Goal: Task Accomplishment & Management: Manage account settings

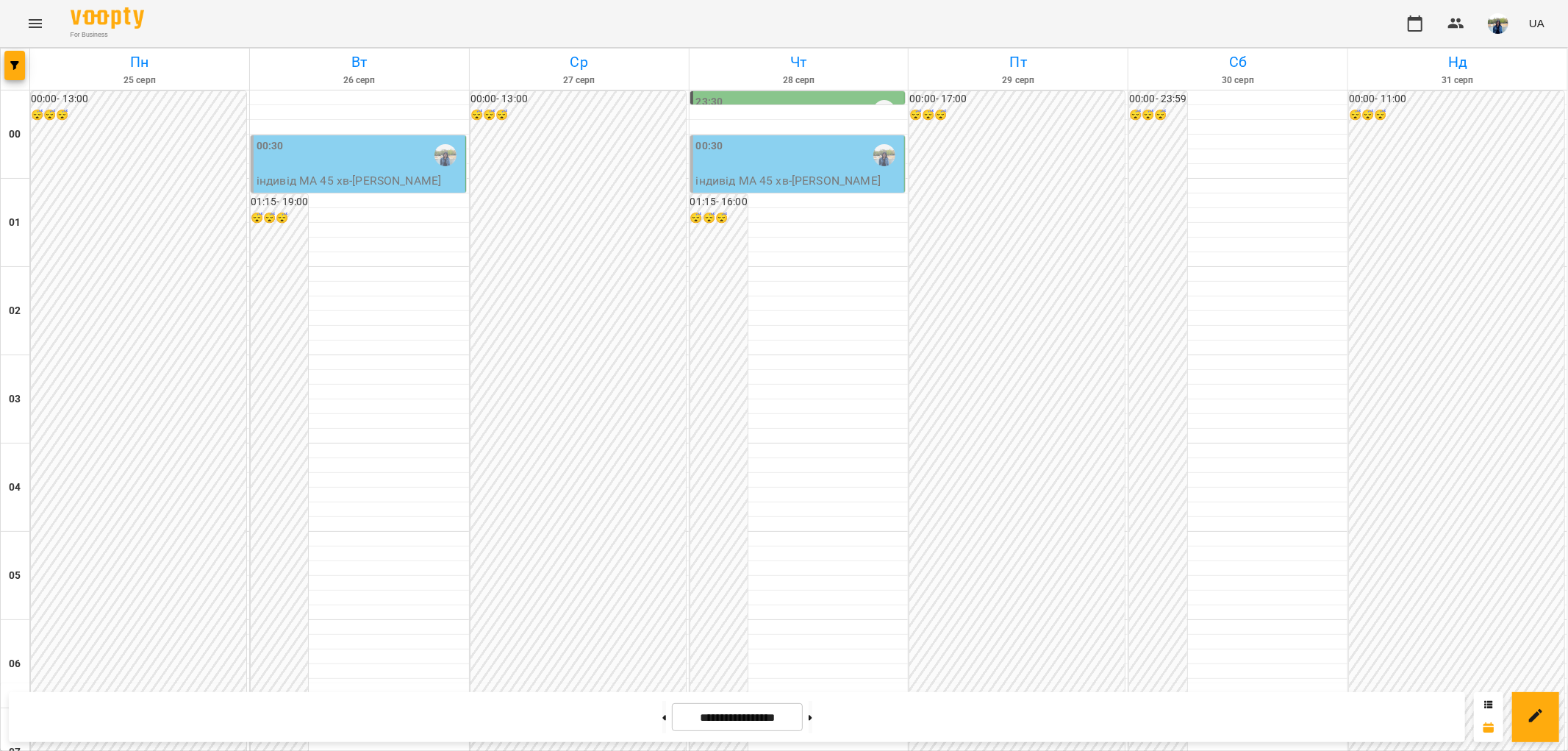
click at [622, 361] on div at bounding box center [784, 375] width 1568 height 751
click at [812, 714] on button at bounding box center [810, 717] width 4 height 32
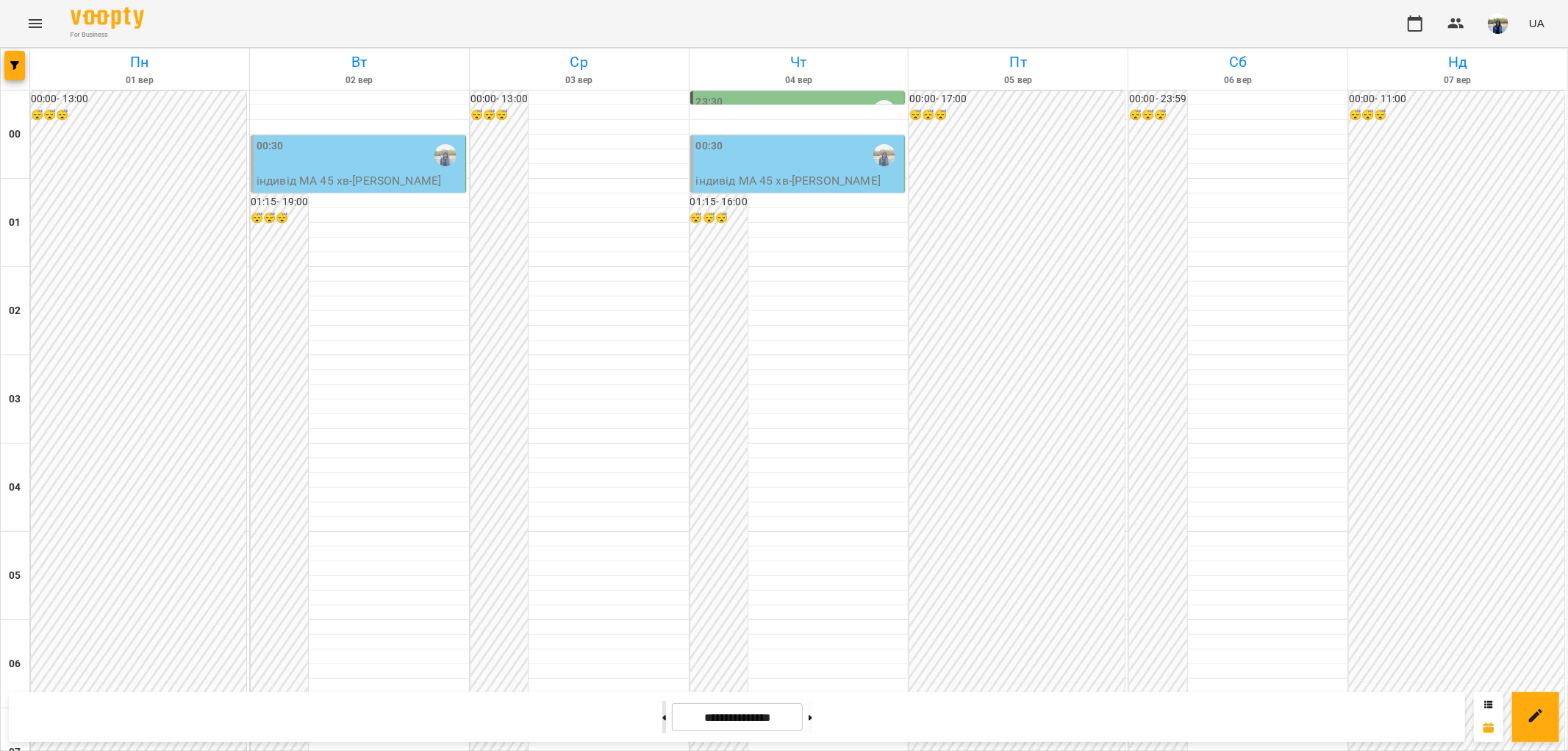
click at [662, 722] on button at bounding box center [664, 717] width 4 height 32
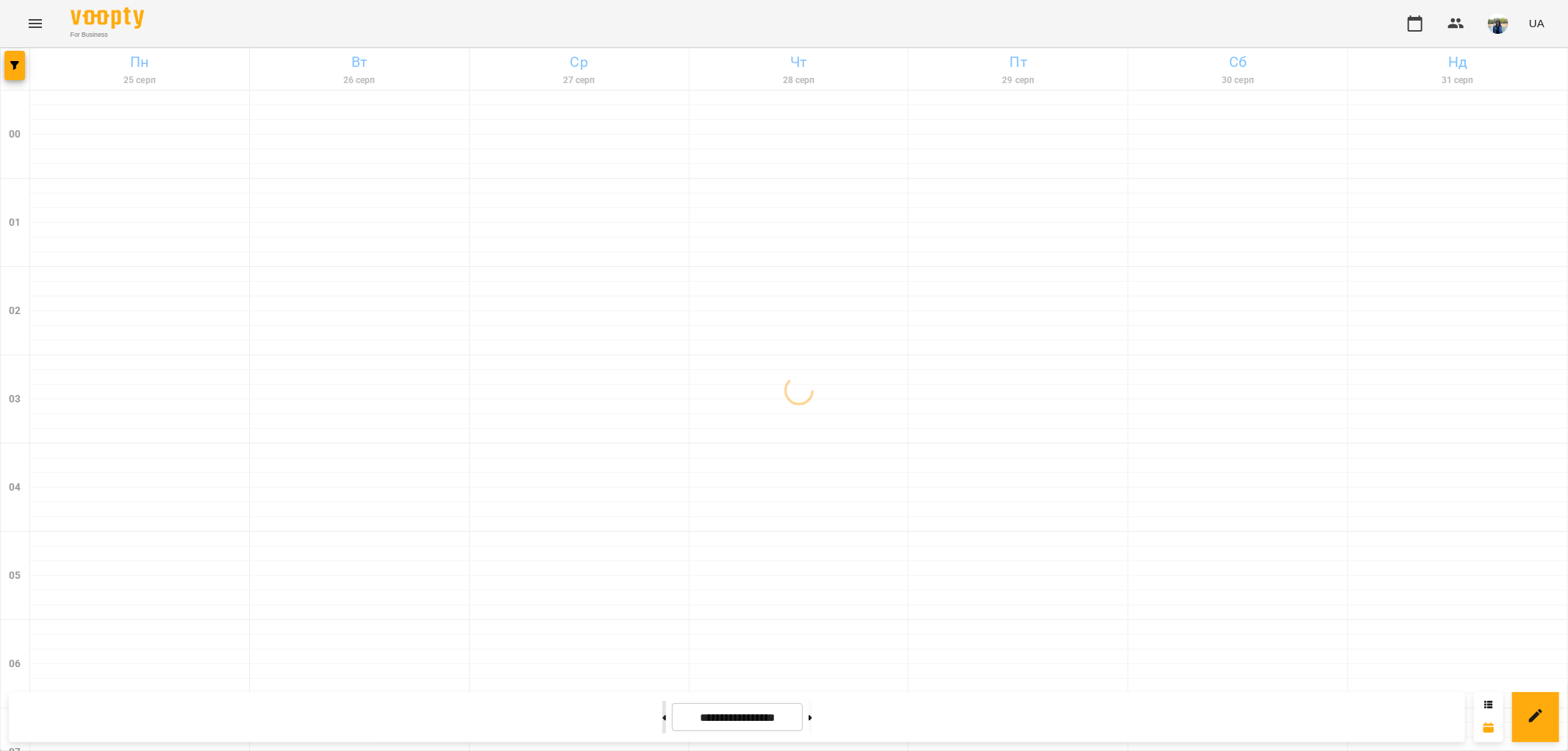
click at [662, 721] on button at bounding box center [664, 717] width 4 height 32
type input "**********"
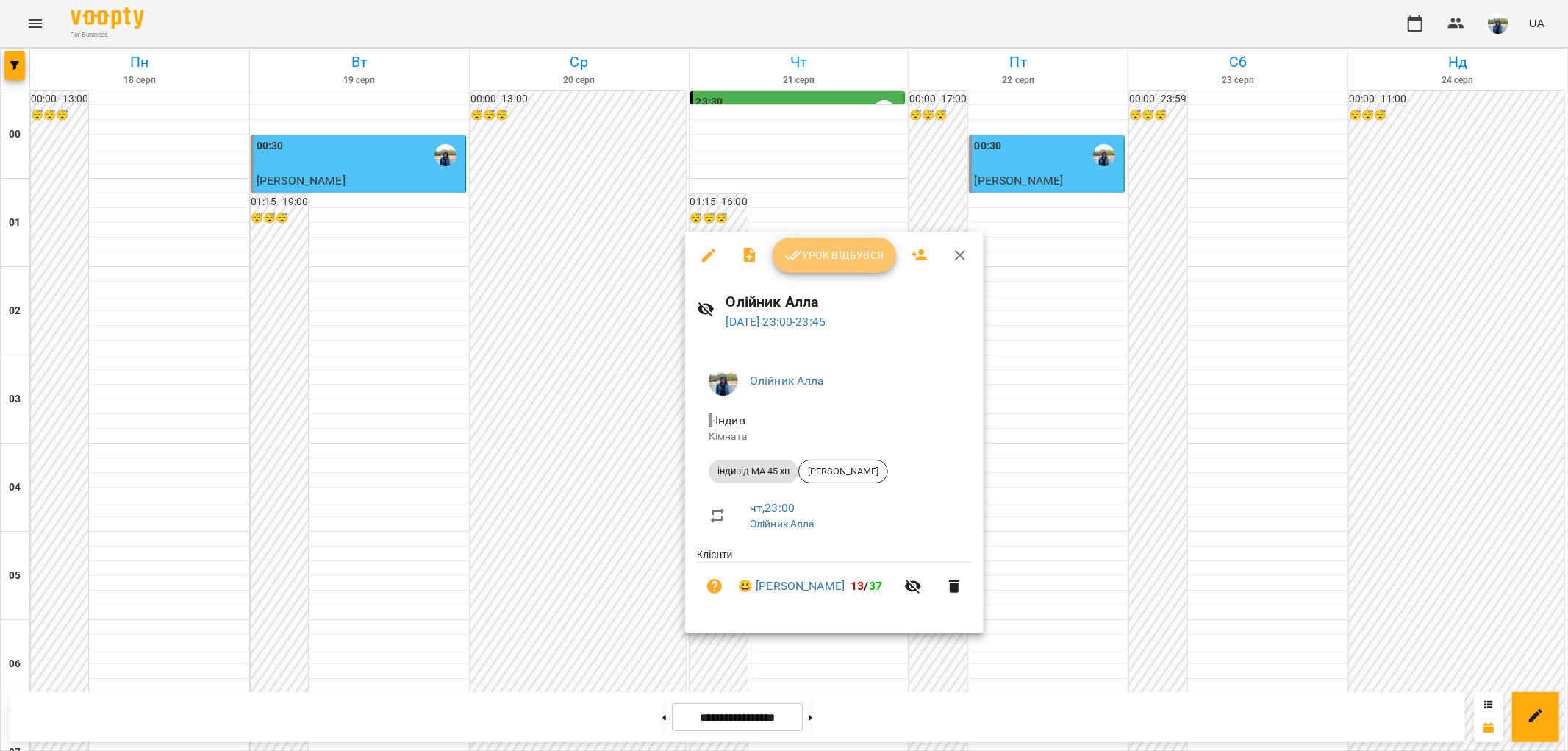
click at [845, 259] on span "Урок відбувся" at bounding box center [834, 256] width 100 height 18
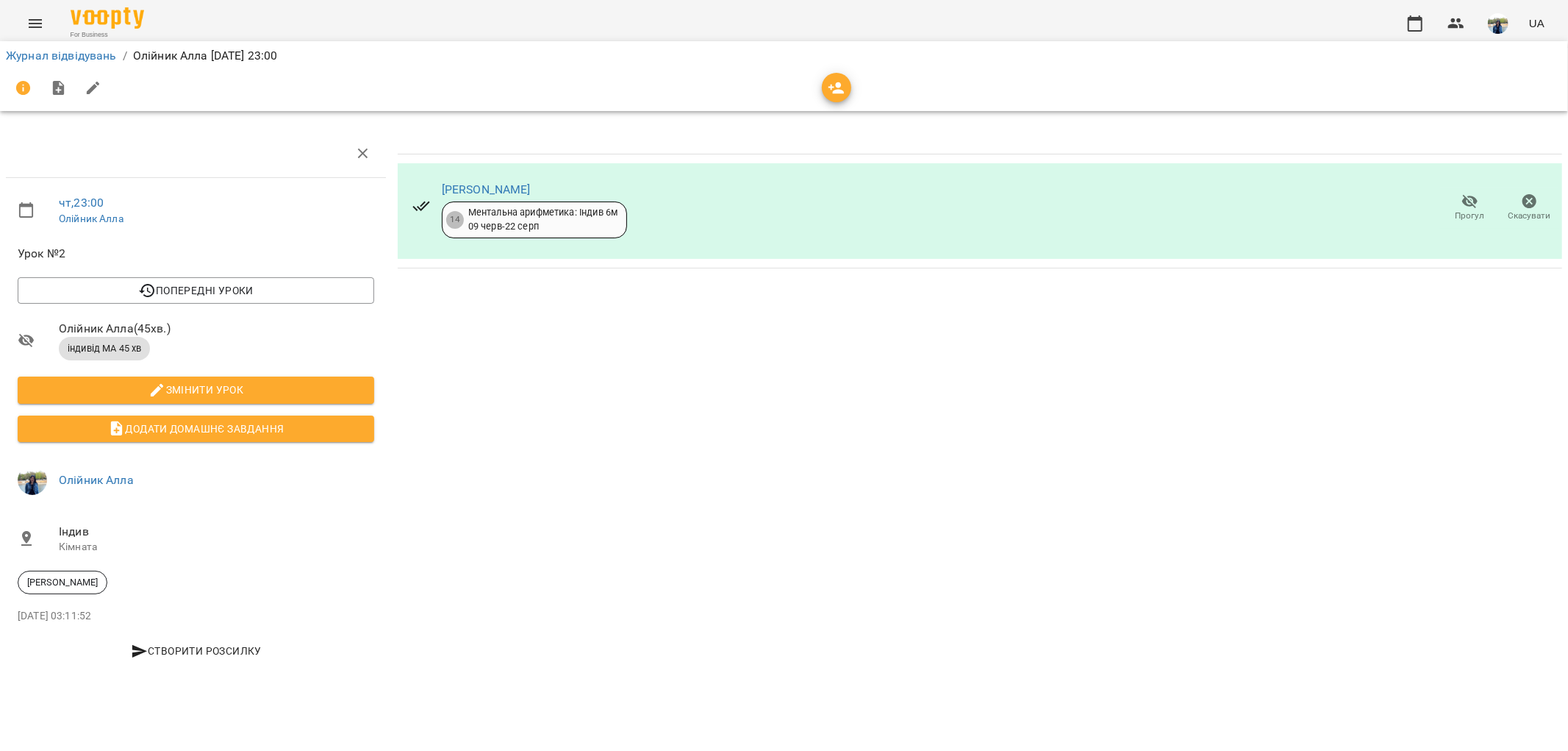
click at [1468, 201] on icon "button" at bounding box center [1470, 202] width 16 height 14
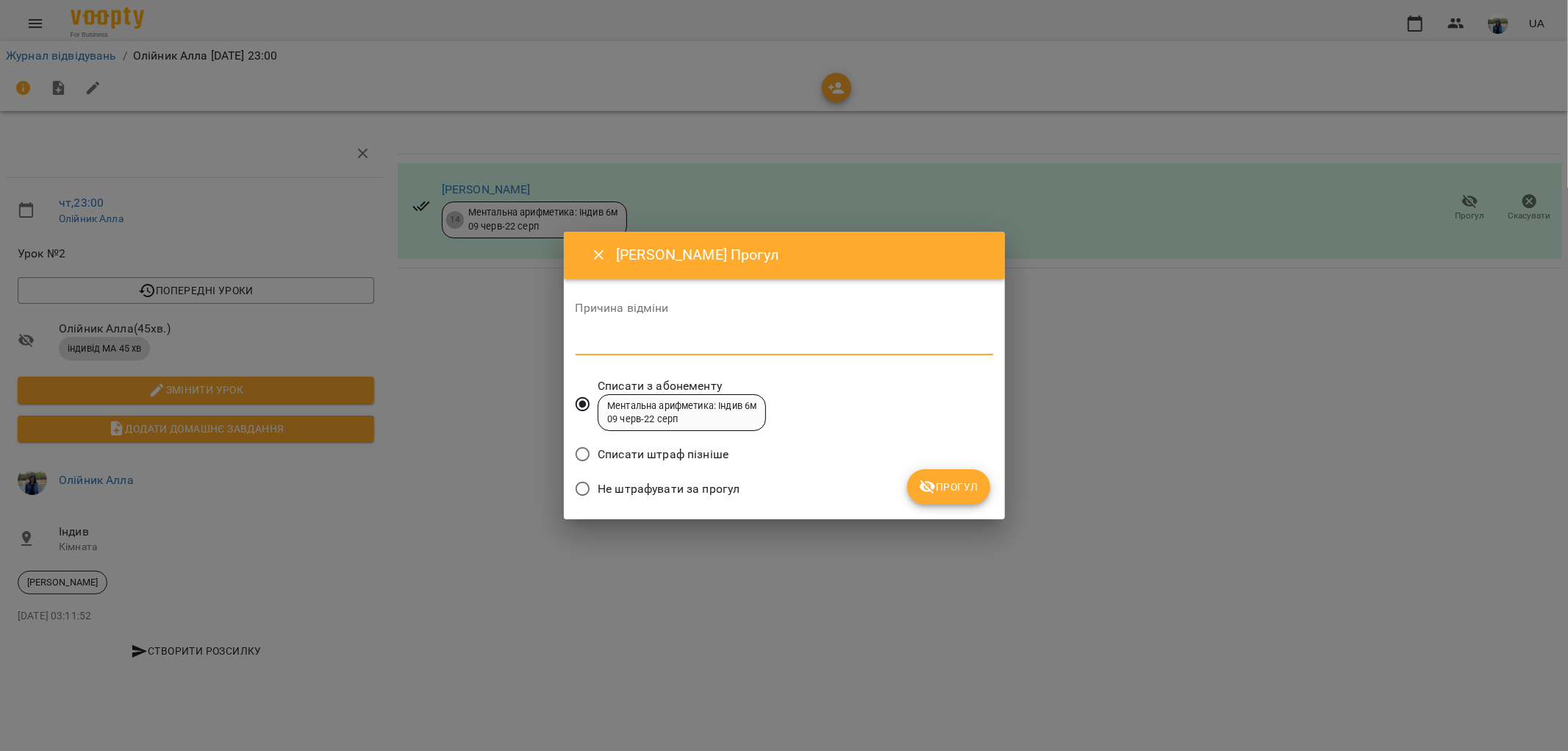
click at [622, 342] on textarea at bounding box center [784, 343] width 418 height 14
type textarea "*******"
click at [950, 483] on span "Прогул" at bounding box center [948, 487] width 60 height 18
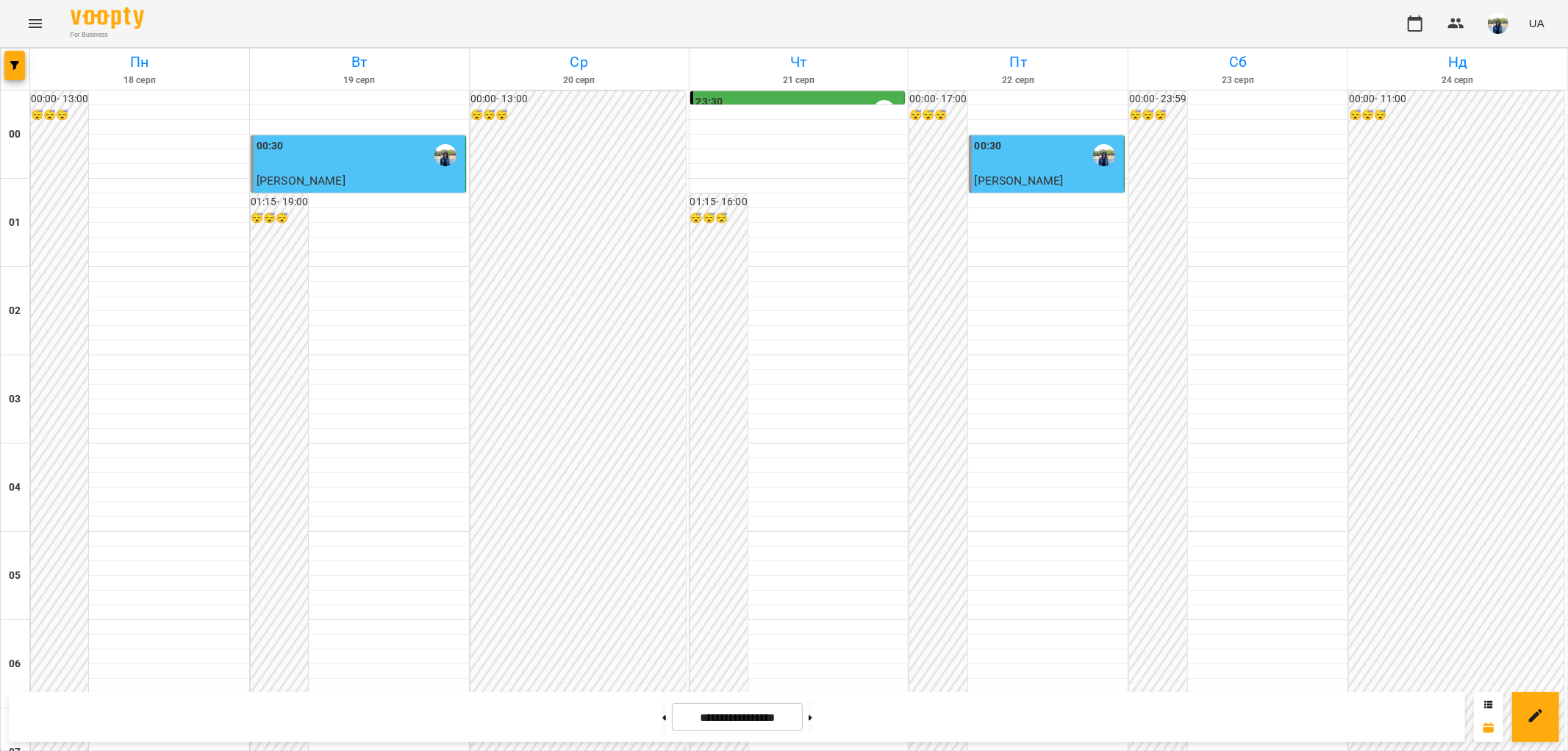
scroll to position [1360, 0]
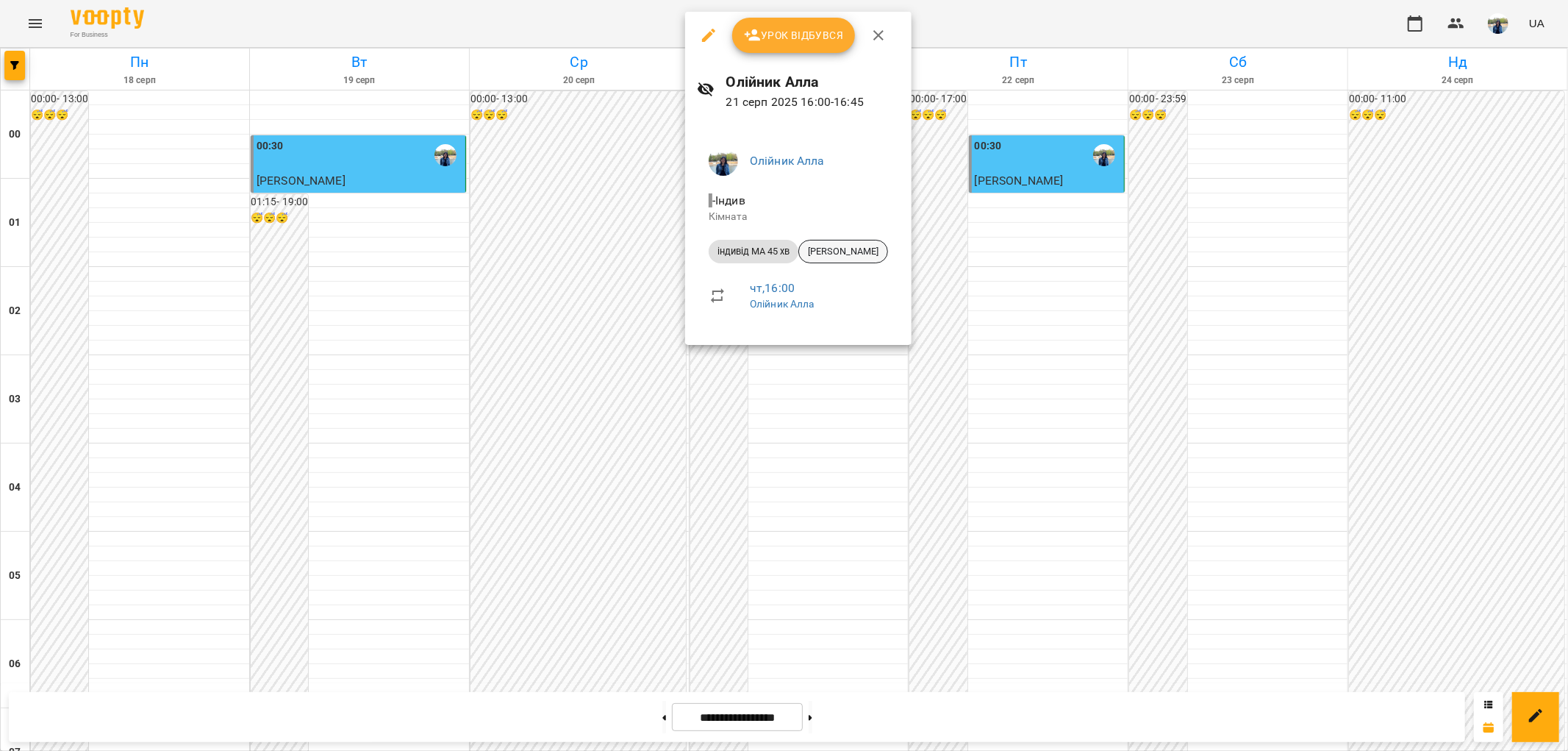
click at [857, 253] on span "[PERSON_NAME]" at bounding box center [842, 251] width 88 height 13
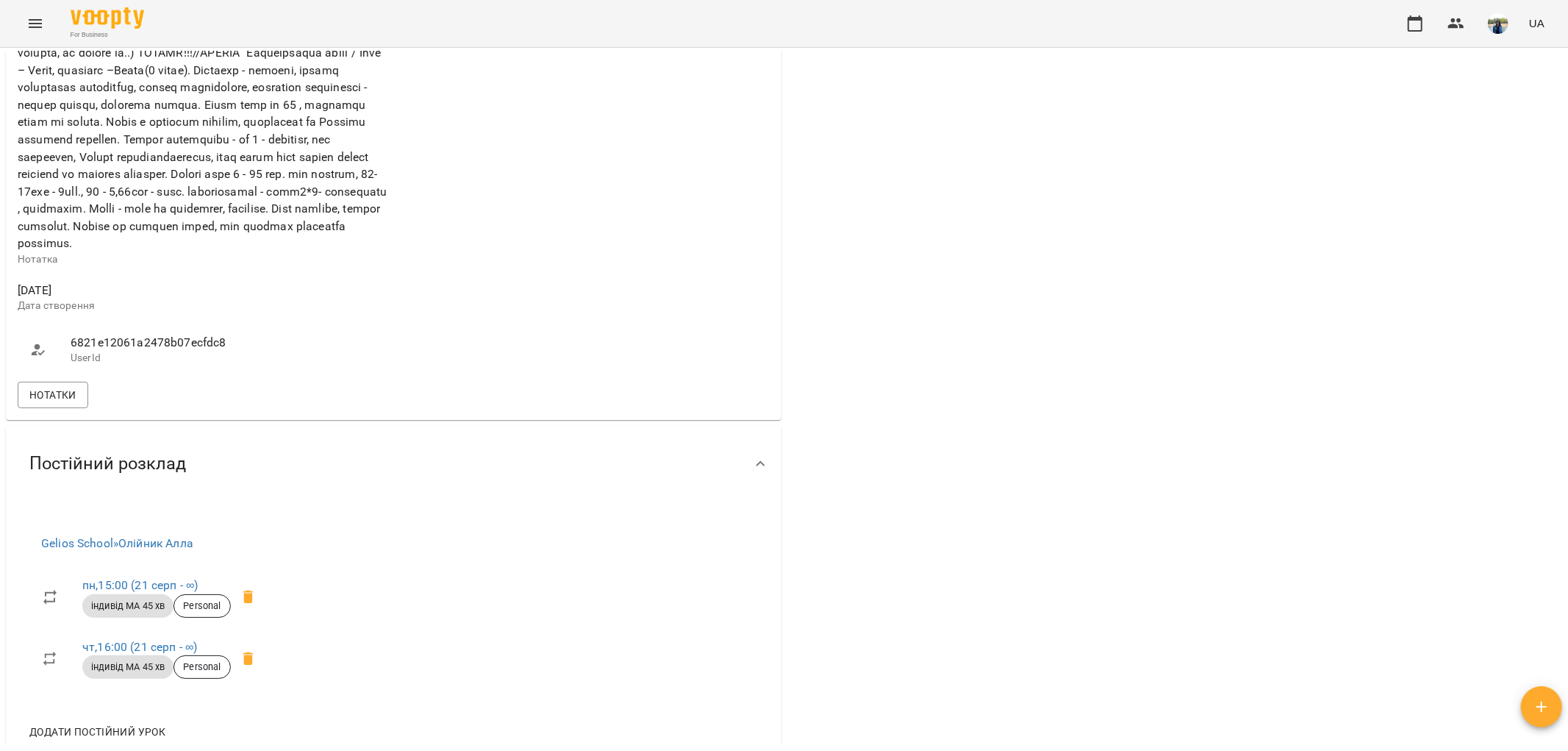
scroll to position [571, 0]
click at [45, 403] on span "Нотатки" at bounding box center [53, 395] width 47 height 18
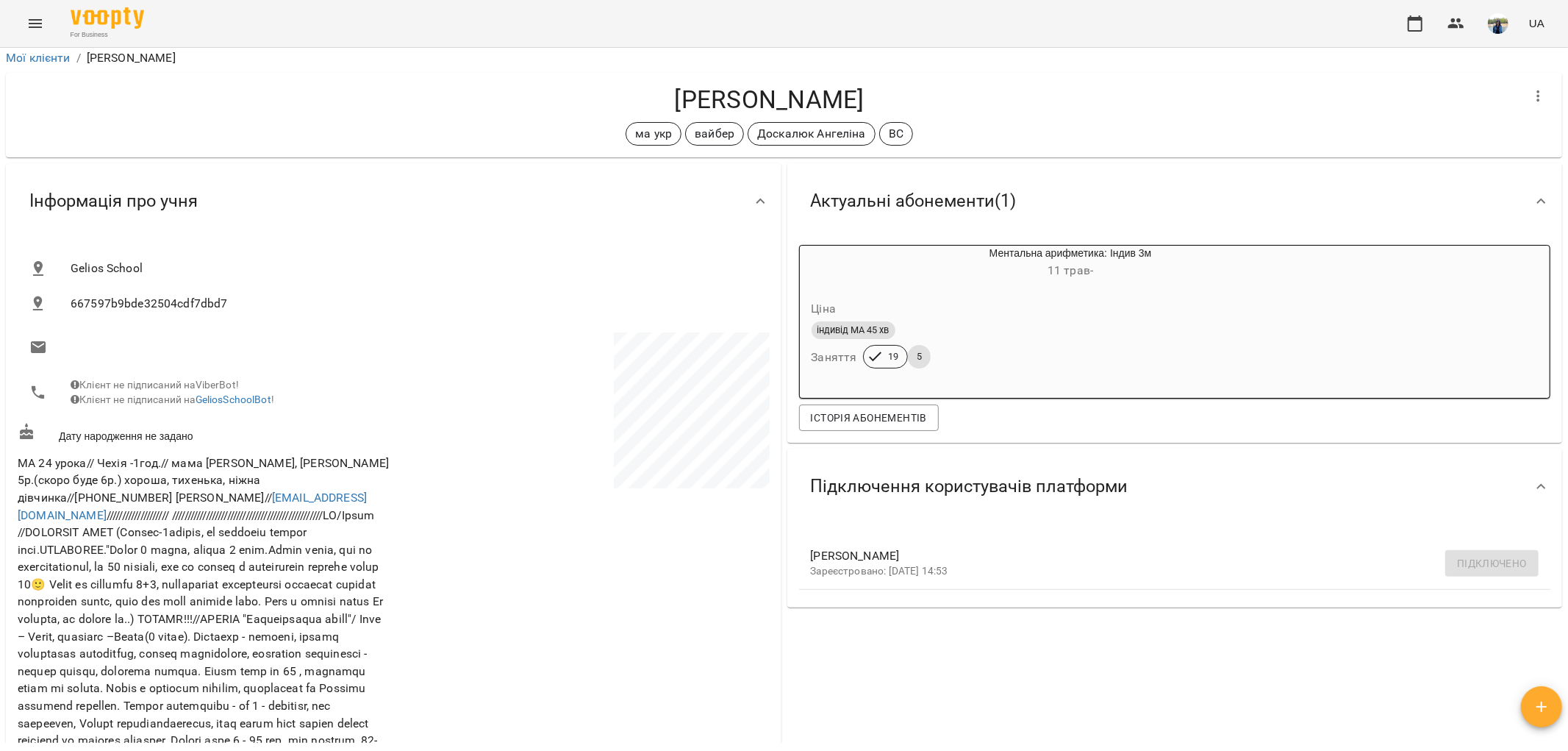
scroll to position [0, 0]
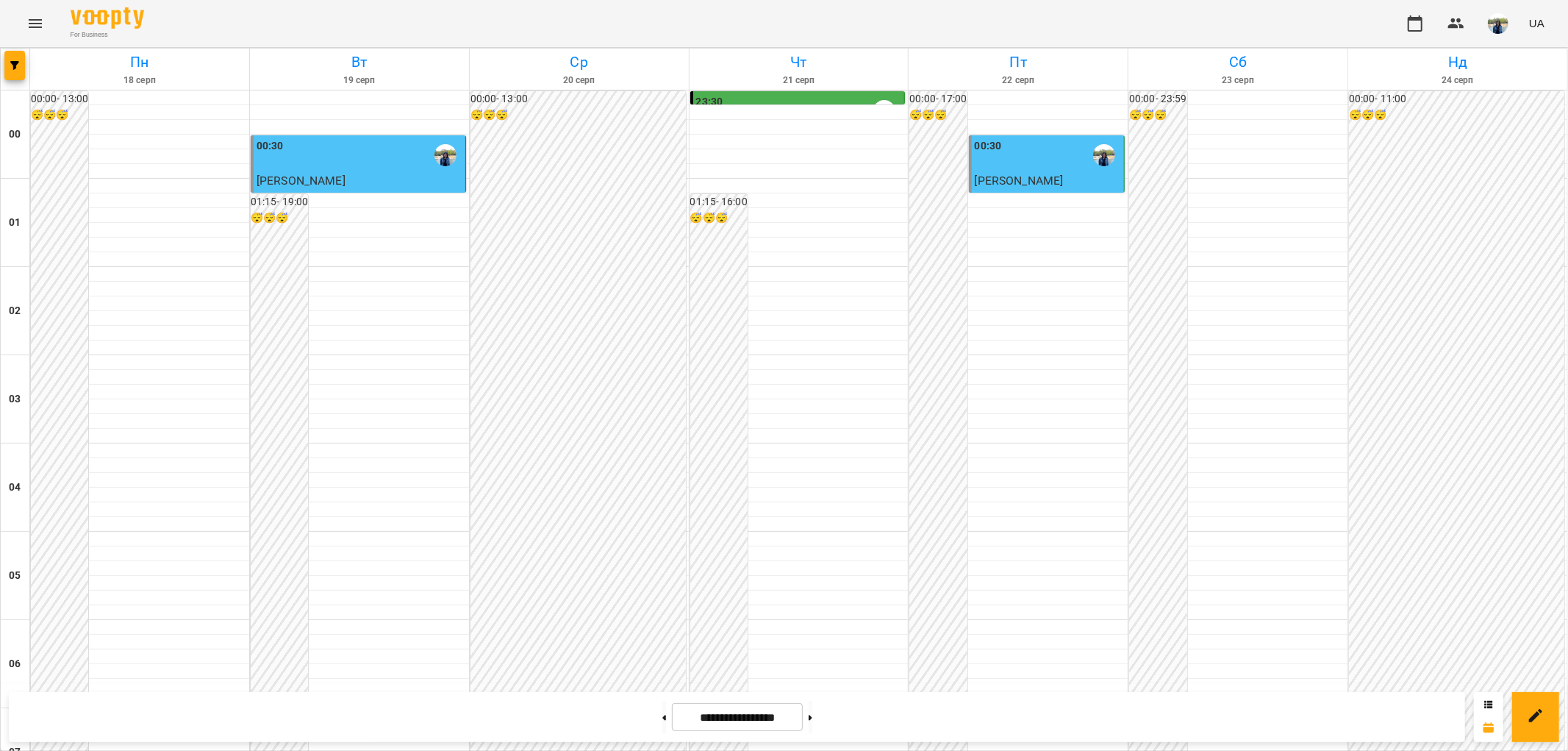
scroll to position [1524, 0]
click at [812, 726] on button at bounding box center [810, 717] width 4 height 32
type input "**********"
